Goal: Find specific page/section: Find specific page/section

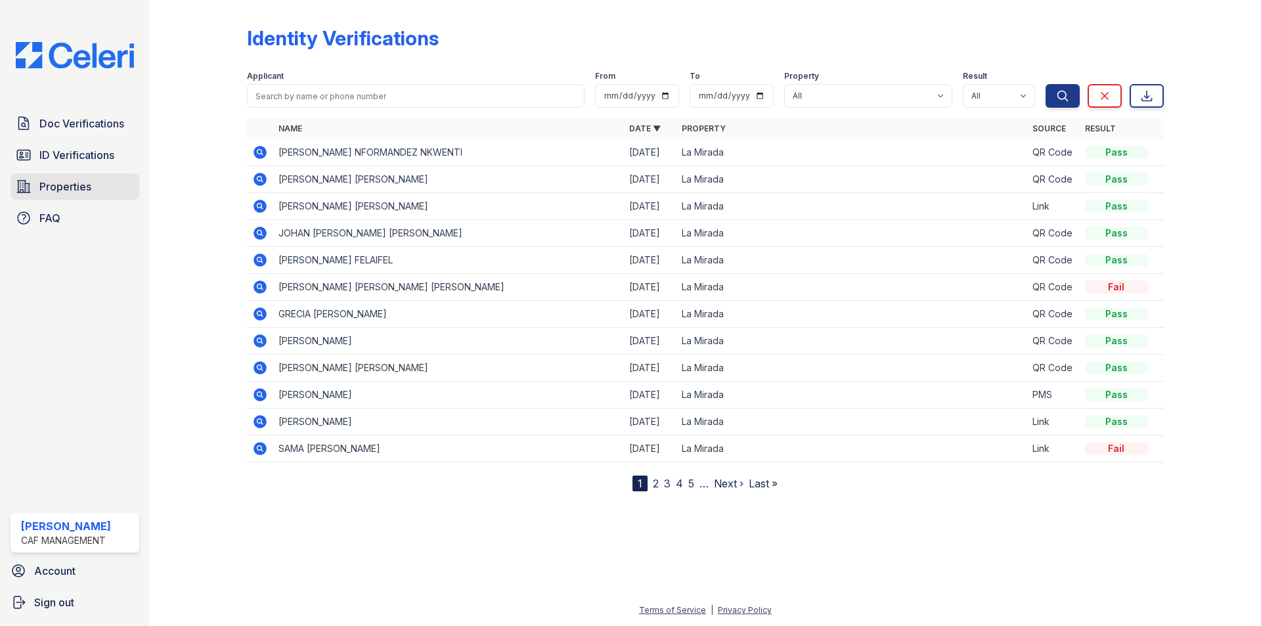
click at [88, 182] on span "Properties" at bounding box center [65, 187] width 52 height 16
click at [93, 159] on span "ID Verifications" at bounding box center [76, 155] width 75 height 16
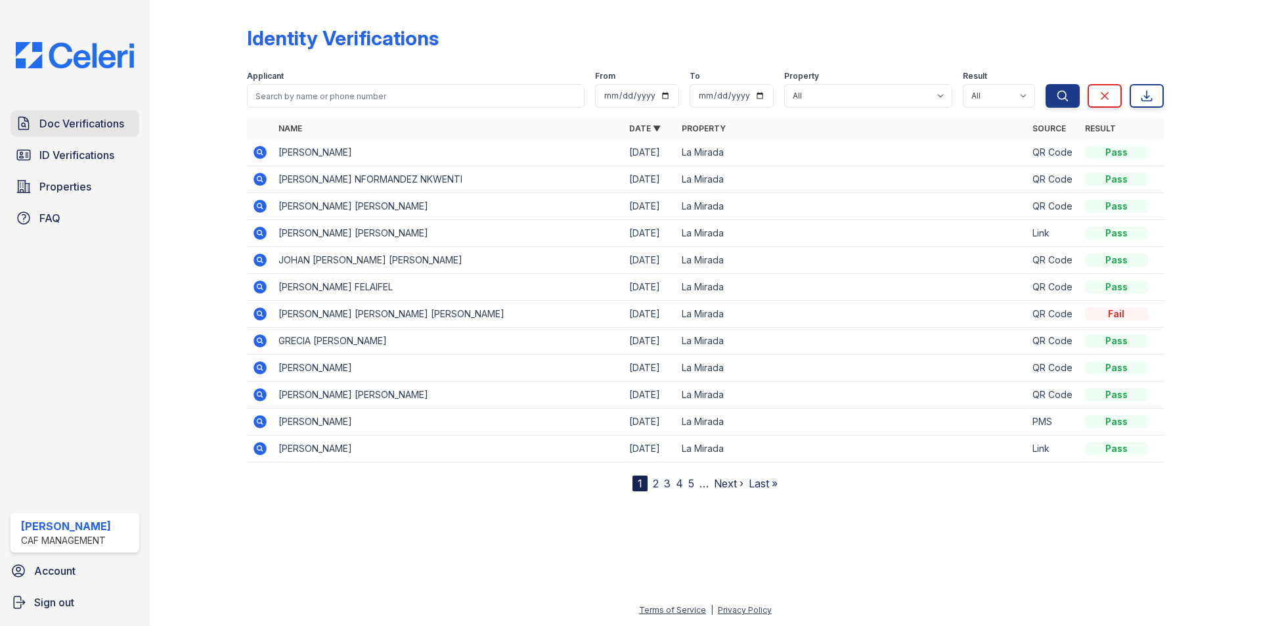
click at [112, 132] on link "Doc Verifications" at bounding box center [75, 123] width 129 height 26
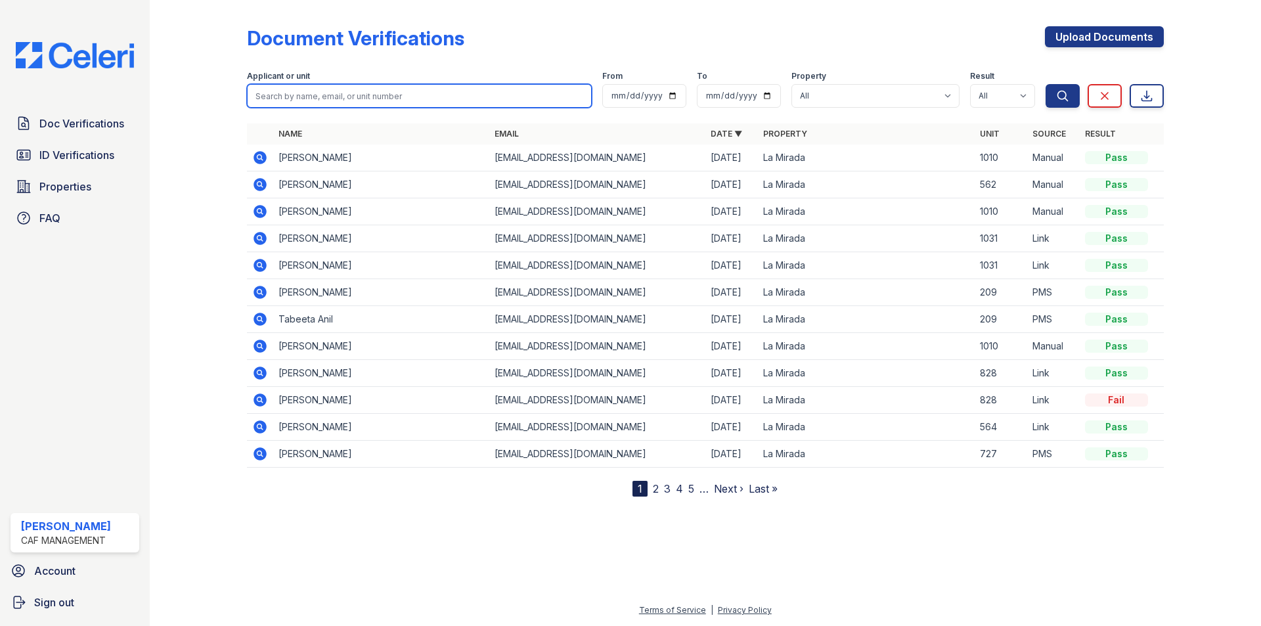
click at [424, 99] on input "search" at bounding box center [419, 96] width 345 height 24
type input "samara"
click at [1046, 84] on button "Search" at bounding box center [1063, 96] width 34 height 24
